Goal: Task Accomplishment & Management: Manage account settings

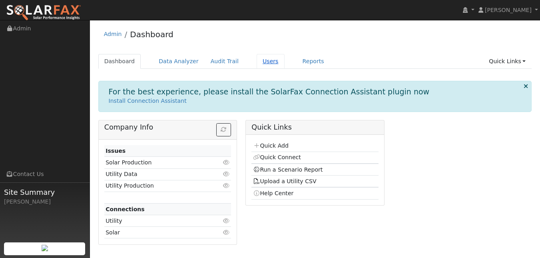
click at [285, 69] on link "Users" at bounding box center [271, 61] width 28 height 15
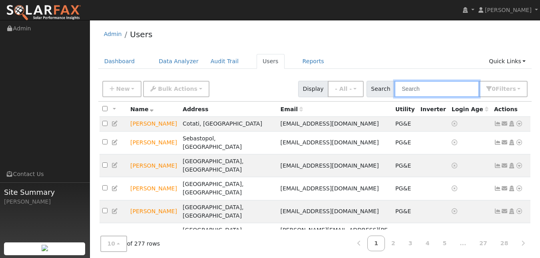
click at [440, 93] on input "text" at bounding box center [437, 89] width 85 height 16
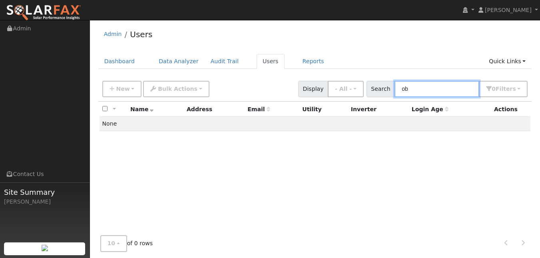
type input "o"
type input "m"
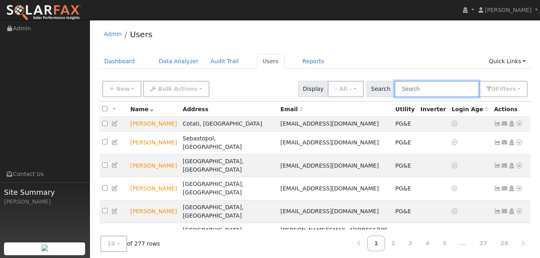
click at [395, 96] on input "text" at bounding box center [437, 89] width 85 height 16
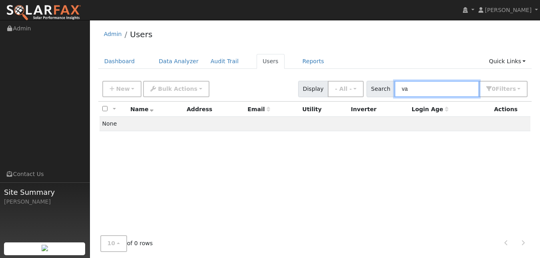
type input "v"
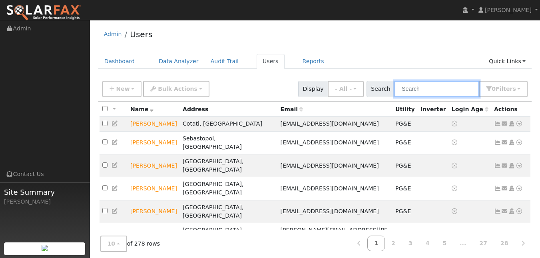
click at [415, 92] on input "text" at bounding box center [437, 89] width 85 height 16
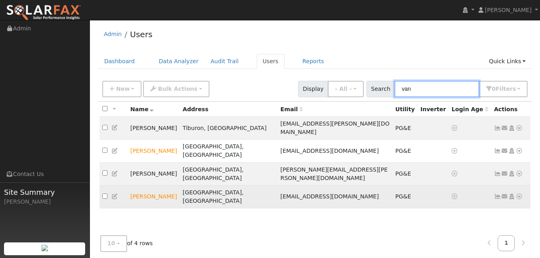
type input "van"
click at [118, 197] on icon at bounding box center [115, 197] width 7 height 6
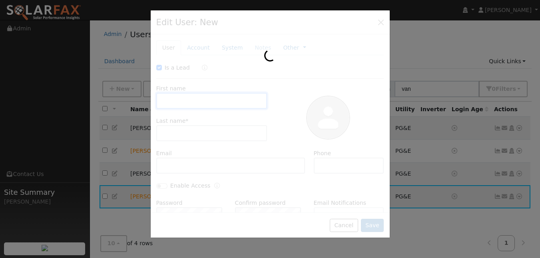
type input "10/17/2025"
checkbox input "true"
type input "Joe"
type input "Van Dera"
type input "micheleforfinehair@icloud.com"
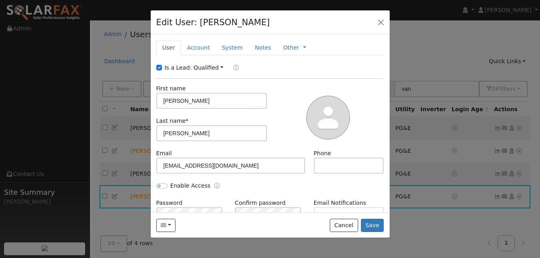
click at [248, 149] on div "First name Joe Last name * Van Dera" at bounding box center [212, 116] width 117 height 65
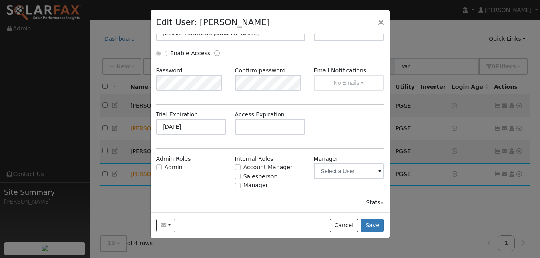
scroll to position [120, 0]
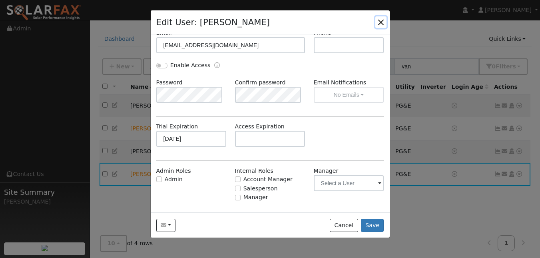
click at [376, 24] on button "button" at bounding box center [381, 21] width 11 height 11
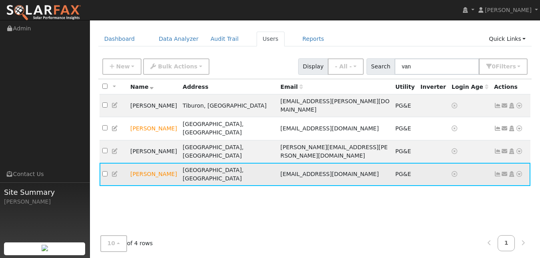
click at [516, 175] on icon at bounding box center [519, 174] width 7 height 6
click at [499, 192] on link "Data Analyzer" at bounding box center [495, 190] width 58 height 11
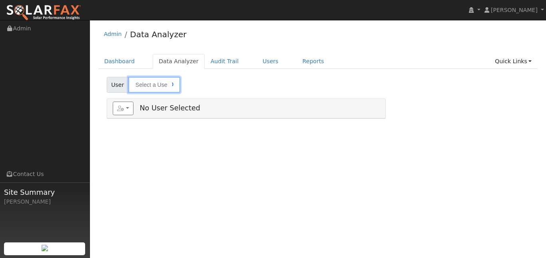
type input "[PERSON_NAME]"
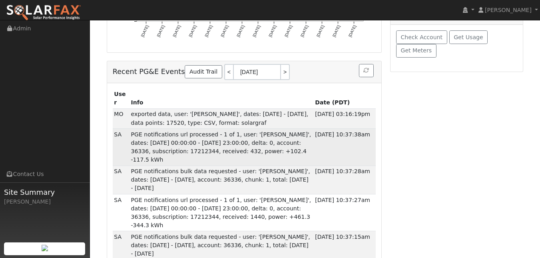
scroll to position [248, 0]
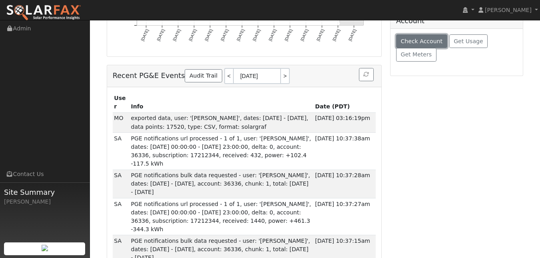
click at [429, 44] on span "Check Account" at bounding box center [422, 41] width 42 height 6
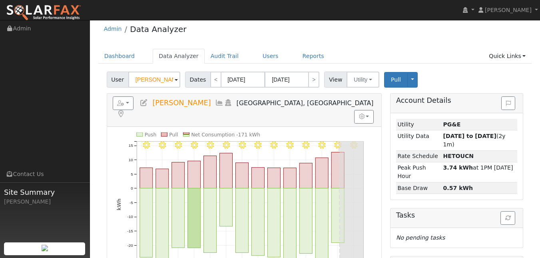
scroll to position [0, 0]
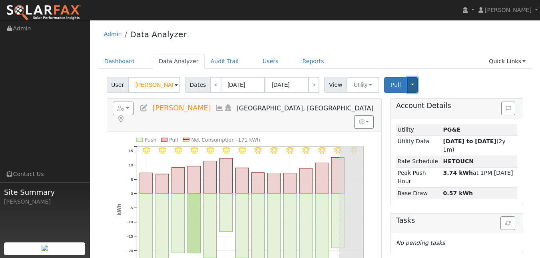
click at [418, 93] on button "Toggle Dropdown" at bounding box center [413, 85] width 10 height 16
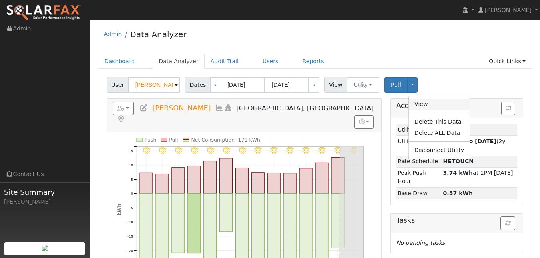
click at [458, 110] on link "View" at bounding box center [439, 104] width 61 height 11
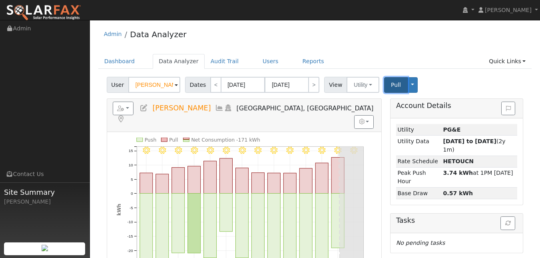
click at [401, 88] on span "Pull" at bounding box center [396, 85] width 10 height 6
click at [418, 92] on button "Toggle Dropdown" at bounding box center [413, 85] width 10 height 16
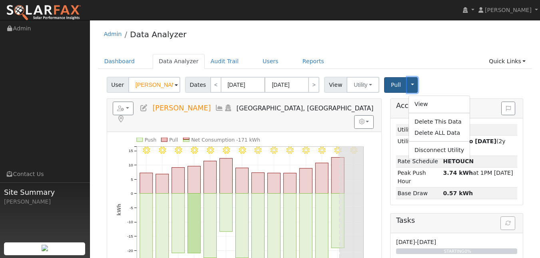
click at [418, 92] on button "Toggle Dropdown" at bounding box center [413, 85] width 10 height 16
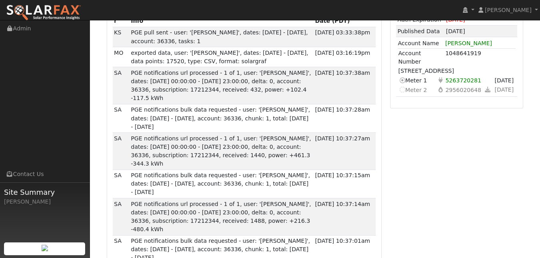
scroll to position [337, 0]
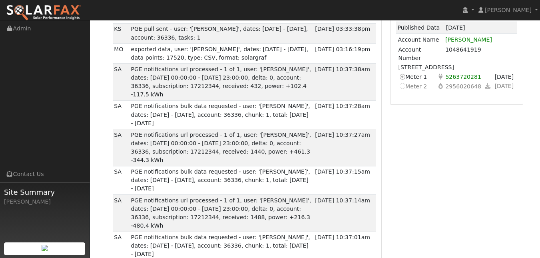
click at [404, 81] on icon at bounding box center [401, 76] width 7 height 8
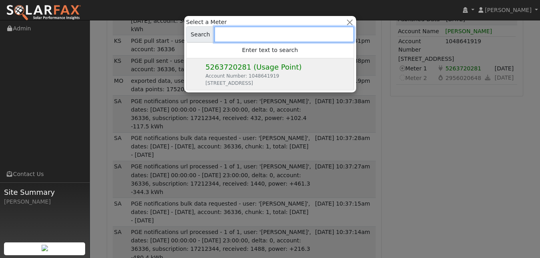
scroll to position [353, 0]
click at [348, 19] on button "button" at bounding box center [350, 22] width 8 height 8
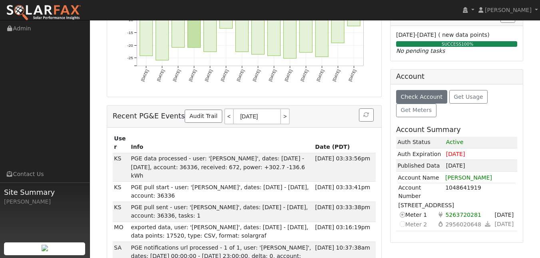
scroll to position [198, 0]
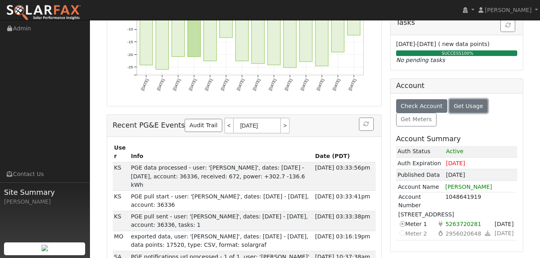
click at [479, 109] on span "Get Usage" at bounding box center [468, 106] width 29 height 6
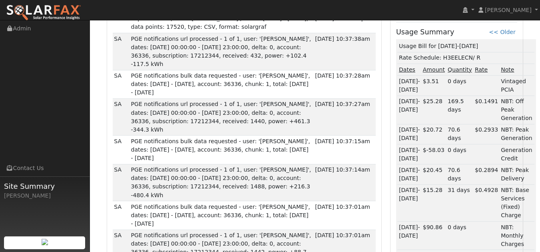
scroll to position [415, 18]
drag, startPoint x: 431, startPoint y: 174, endPoint x: 454, endPoint y: 171, distance: 23.4
click at [454, 64] on td "Rate Schedule: H3EELECN / R" at bounding box center [466, 59] width 137 height 12
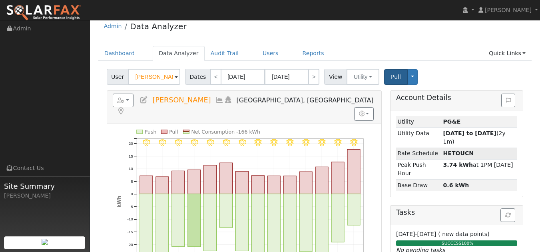
scroll to position [8, 18]
drag, startPoint x: 458, startPoint y: 180, endPoint x: 423, endPoint y: 180, distance: 34.8
click at [442, 160] on td "HETOUCN" at bounding box center [480, 154] width 76 height 12
copy strong "HETOUCN"
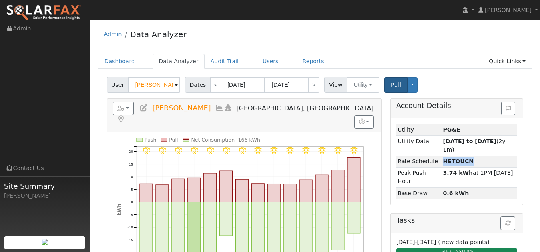
scroll to position [0, 0]
drag, startPoint x: 188, startPoint y: 36, endPoint x: 136, endPoint y: 40, distance: 52.1
click at [136, 40] on div "Admin Data Analyzer" at bounding box center [315, 36] width 434 height 24
copy link "Data Analyzer"
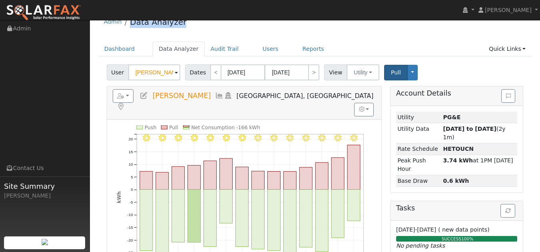
scroll to position [11, 0]
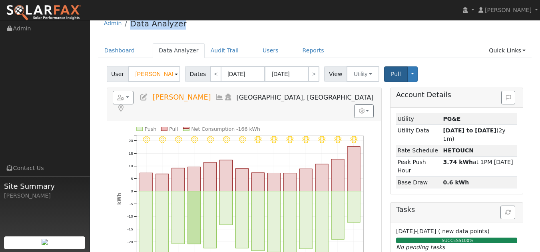
click at [176, 58] on link "Data Analyzer" at bounding box center [179, 50] width 52 height 15
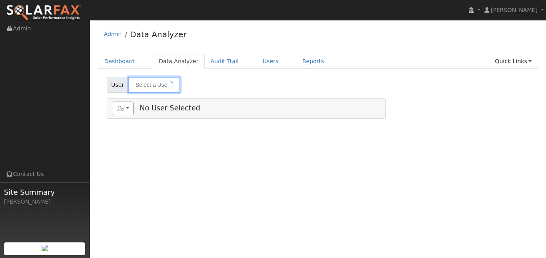
type input "[PERSON_NAME]"
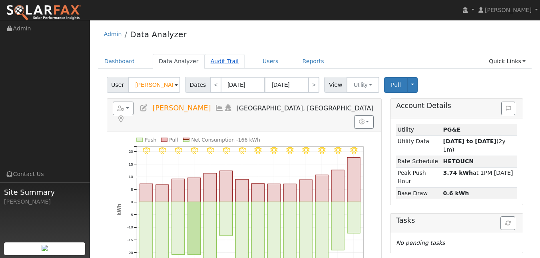
click at [245, 67] on link "Audit Trail" at bounding box center [225, 61] width 40 height 15
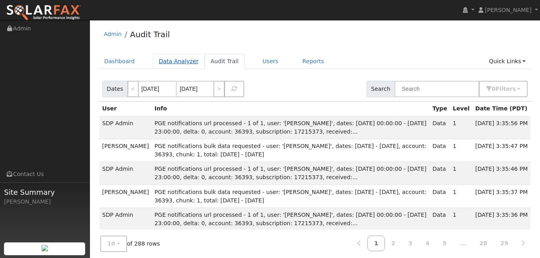
click at [190, 68] on link "Data Analyzer" at bounding box center [179, 61] width 52 height 15
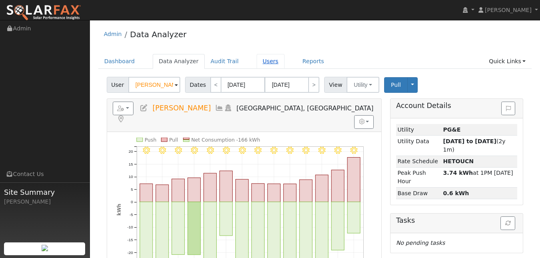
click at [285, 69] on link "Users" at bounding box center [271, 61] width 28 height 15
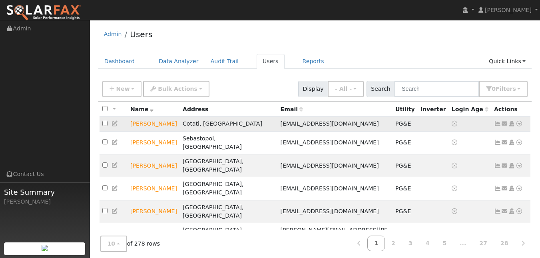
click at [114, 126] on icon at bounding box center [115, 124] width 7 height 6
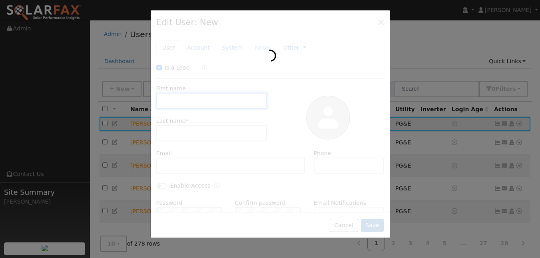
checkbox input "true"
type input "Kevin"
type input "Adams"
type input "[EMAIL_ADDRESS][DOMAIN_NAME]"
type input "425-246-9075"
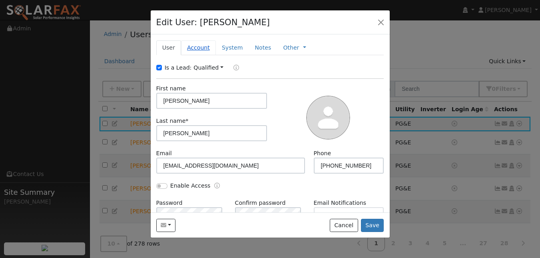
click at [210, 55] on link "Account" at bounding box center [198, 47] width 35 height 15
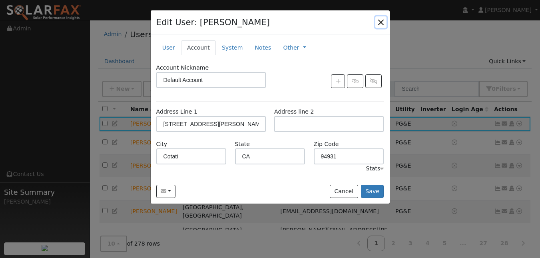
click at [377, 28] on button "button" at bounding box center [381, 21] width 11 height 11
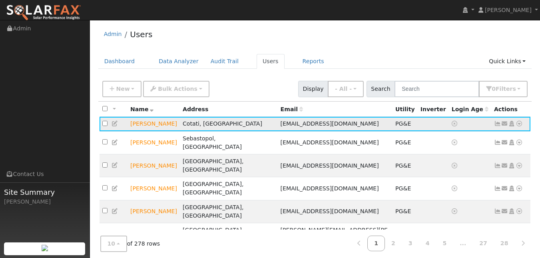
click at [517, 126] on icon at bounding box center [519, 124] width 7 height 6
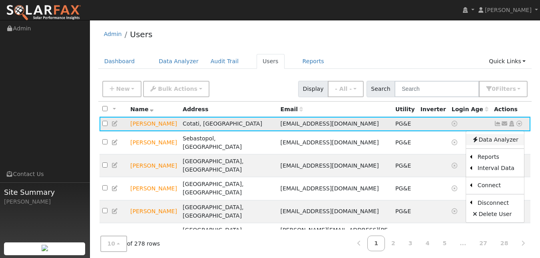
click at [512, 145] on link "Data Analyzer" at bounding box center [495, 139] width 58 height 11
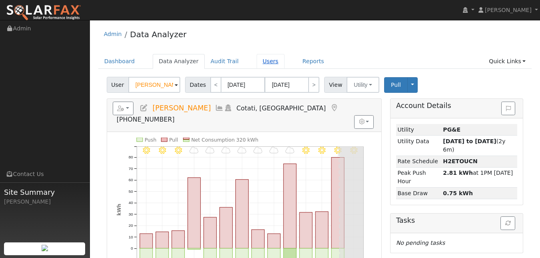
click at [285, 64] on link "Users" at bounding box center [271, 61] width 28 height 15
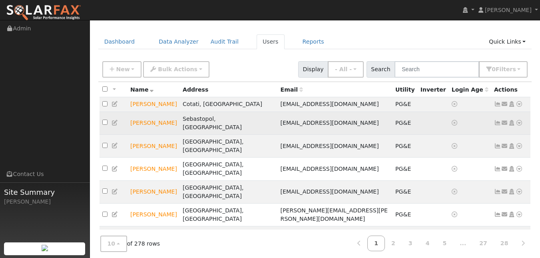
scroll to position [22, 0]
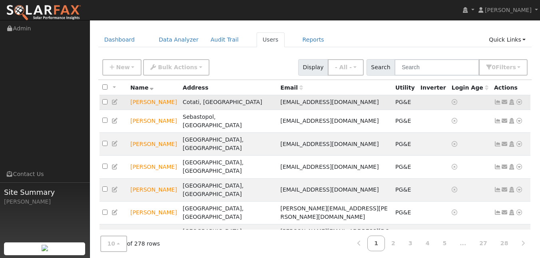
click at [516, 105] on icon at bounding box center [519, 102] width 7 height 6
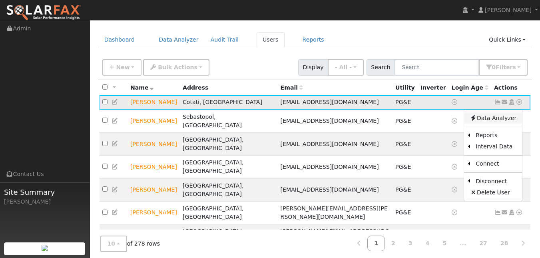
click at [491, 124] on link "Data Analyzer" at bounding box center [493, 117] width 58 height 11
